Goal: Transaction & Acquisition: Purchase product/service

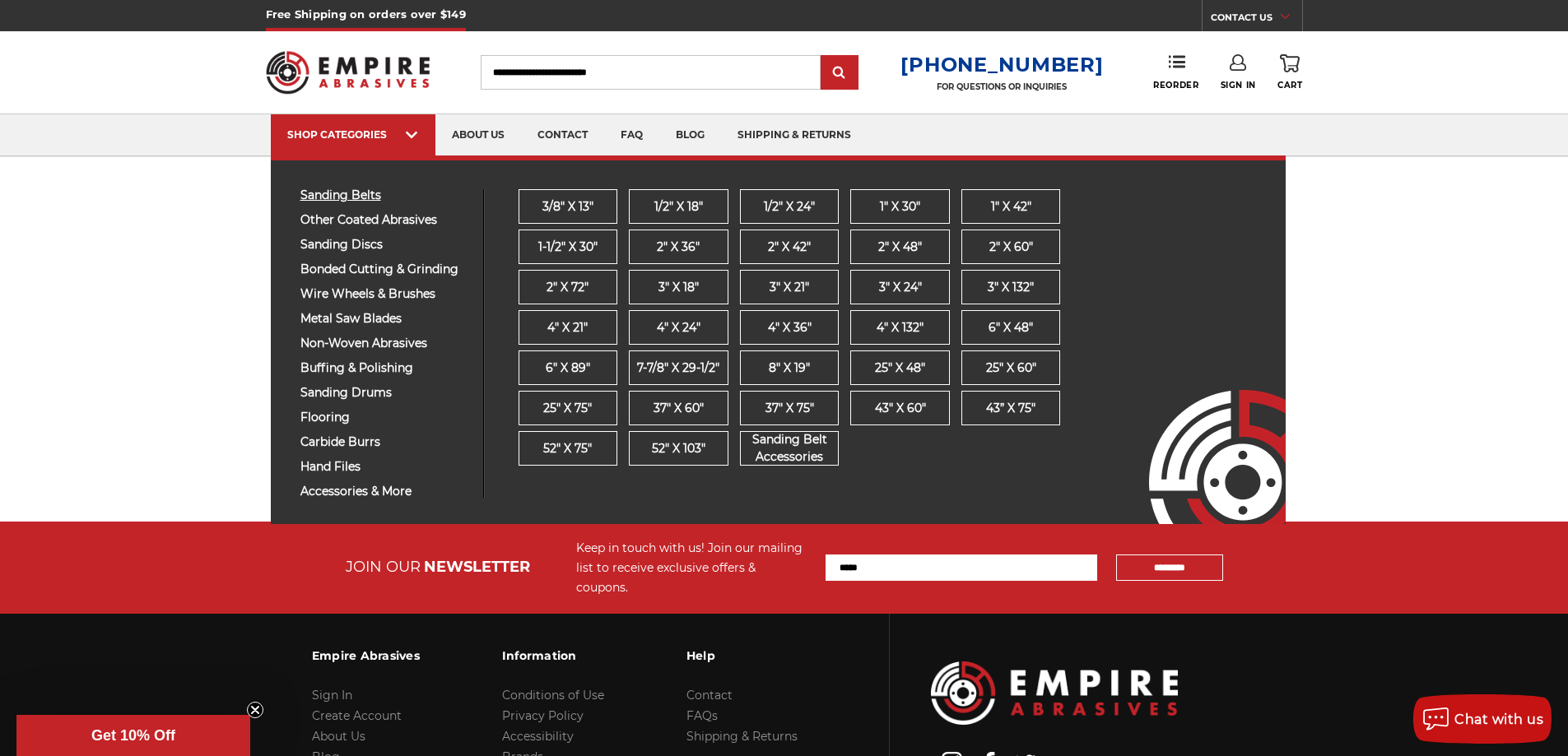
click at [353, 197] on span "sanding belts" at bounding box center [386, 195] width 170 height 12
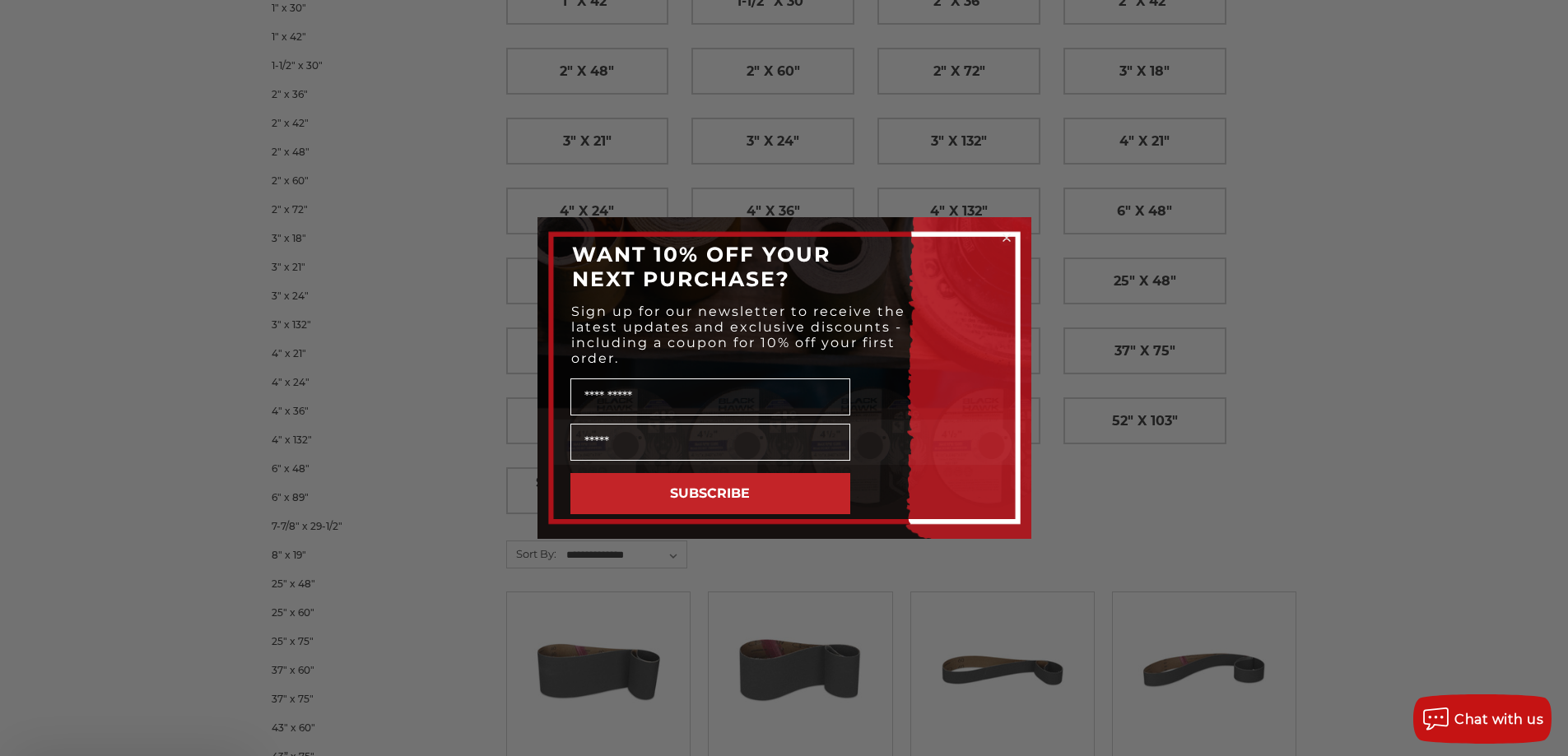
scroll to position [411, 0]
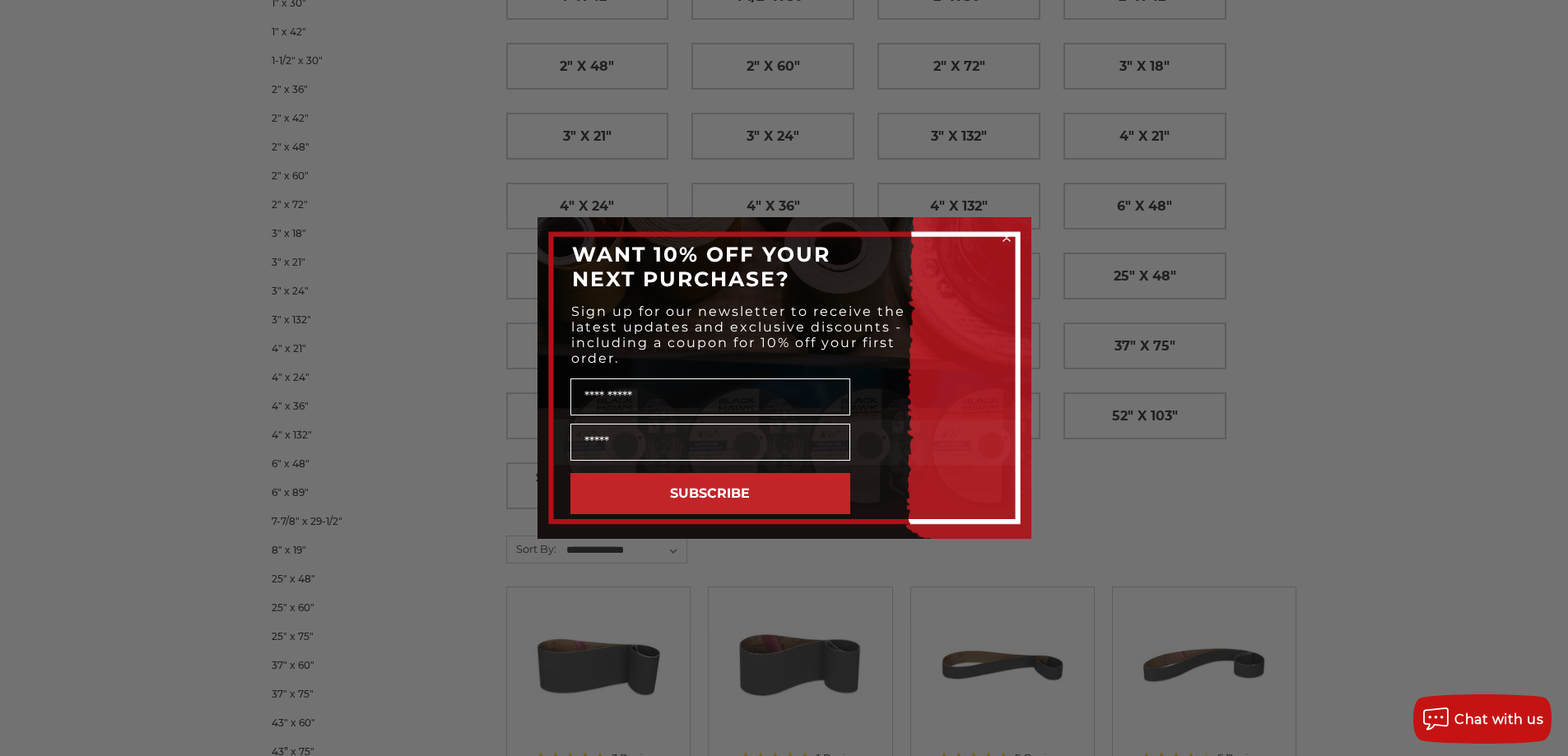
click at [1007, 239] on circle "Close dialog" at bounding box center [1006, 238] width 16 height 16
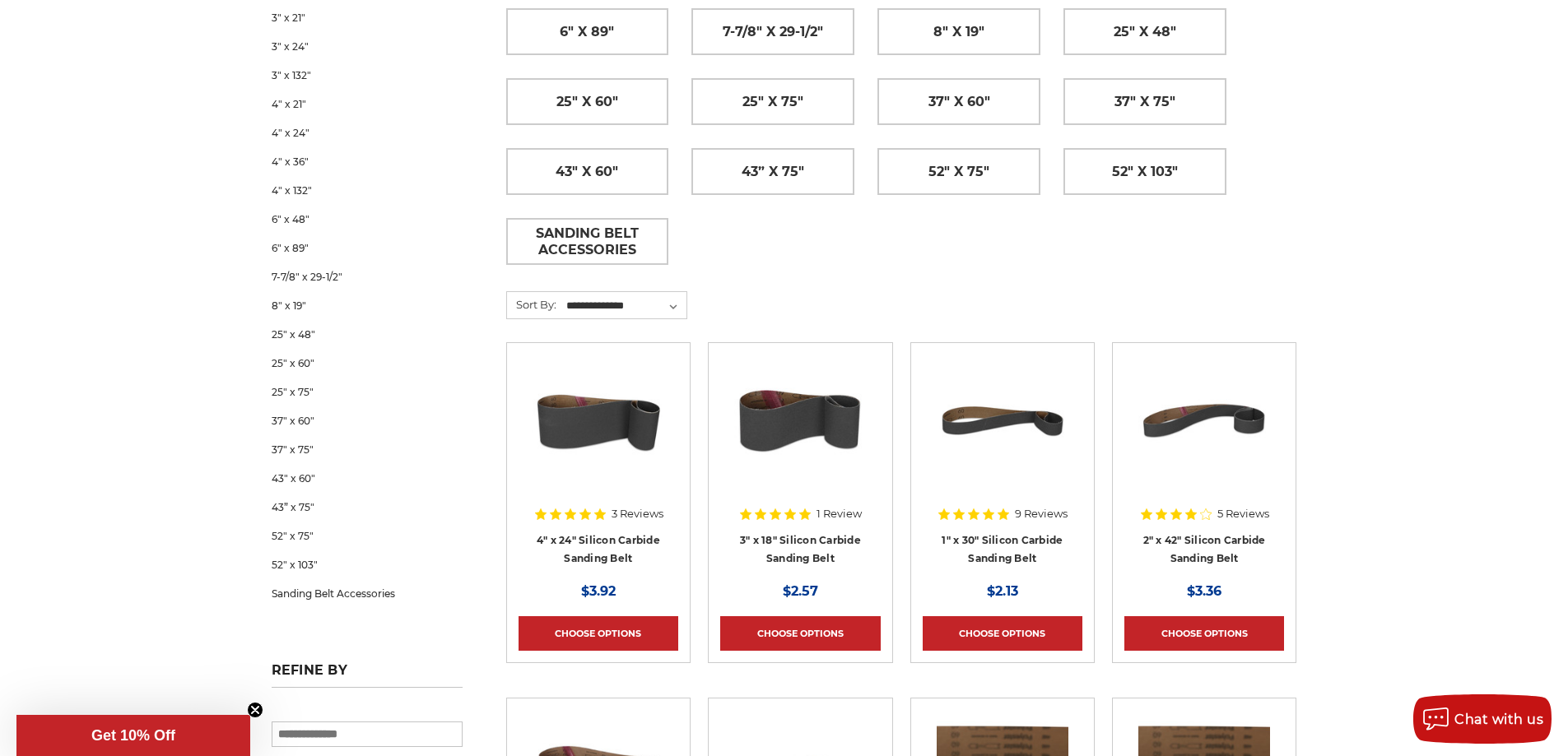
scroll to position [658, 0]
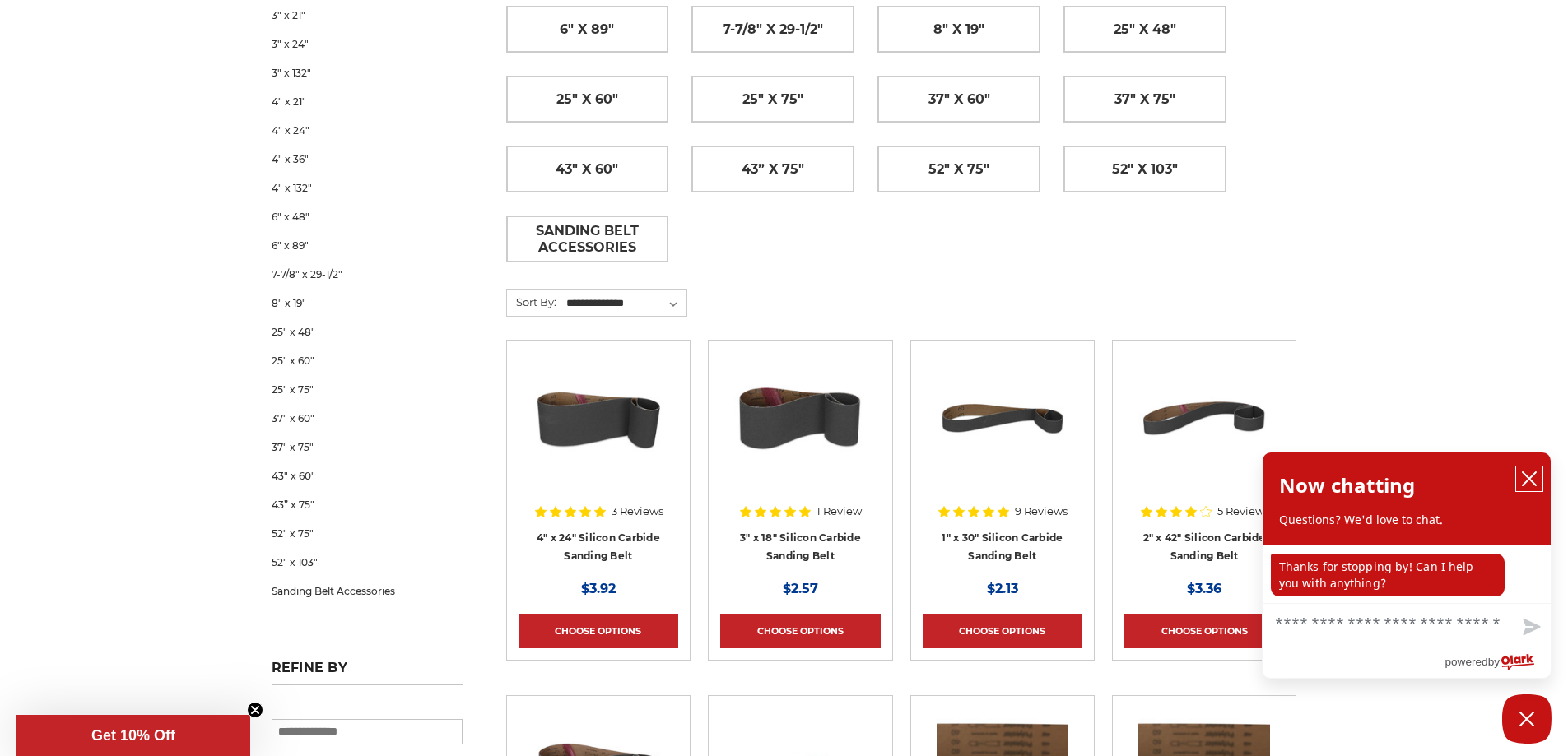
click at [1529, 473] on icon "close chatbox" at bounding box center [1529, 479] width 17 height 17
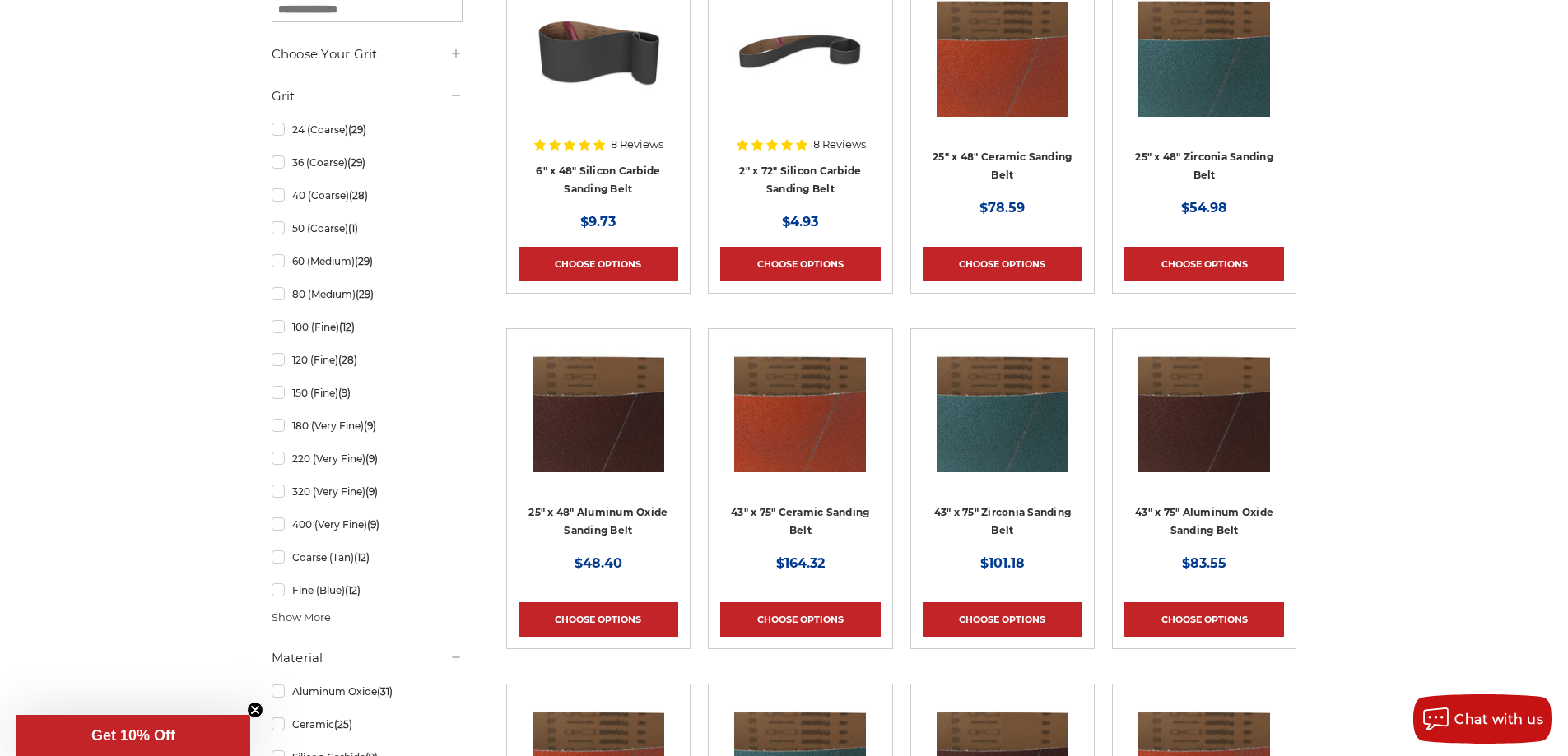
scroll to position [1235, 0]
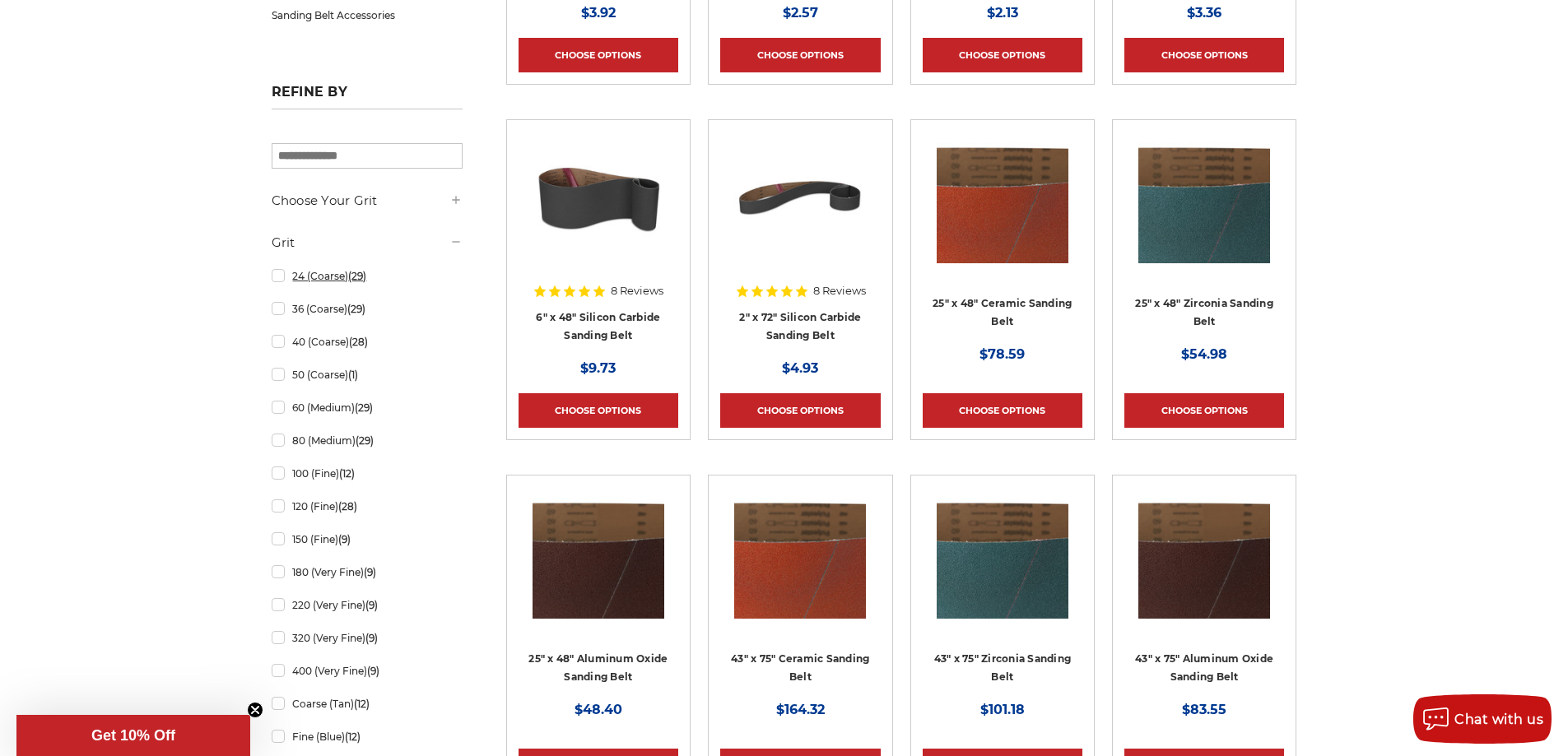
click at [280, 278] on link "24 (Coarse) (29)" at bounding box center [368, 276] width 191 height 29
